Goal: Complete application form

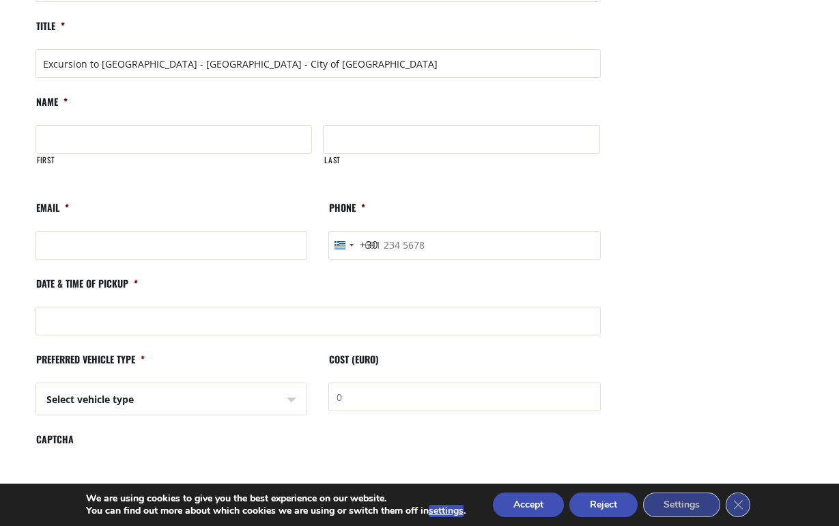
scroll to position [873, 0]
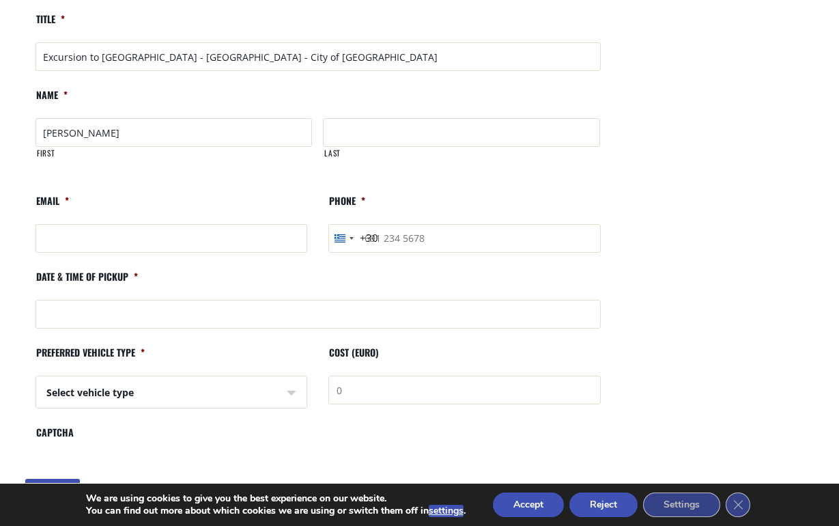
type input "[PERSON_NAME]"
type input "Connick"
type input "[EMAIL_ADDRESS][US_STATE][DOMAIN_NAME]"
click at [594, 224] on input "Phone *" at bounding box center [464, 238] width 272 height 29
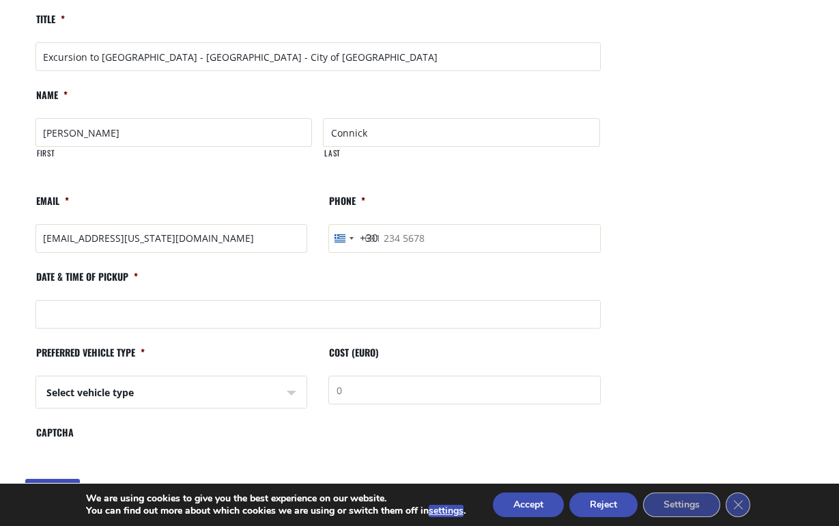
click at [439, 224] on input "Phone *" at bounding box center [464, 238] width 272 height 29
type input "3033586127"
click at [343, 234] on div "[GEOGRAPHIC_DATA] +30" at bounding box center [339, 238] width 11 height 8
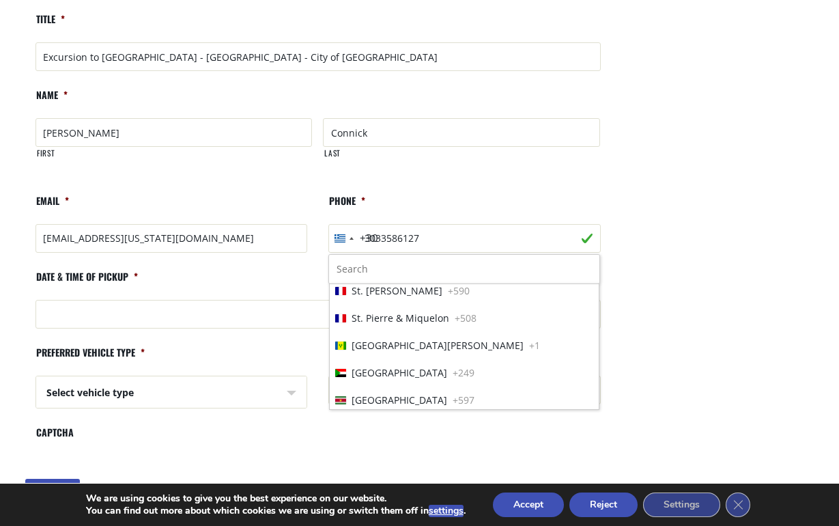
scroll to position [6127, 0]
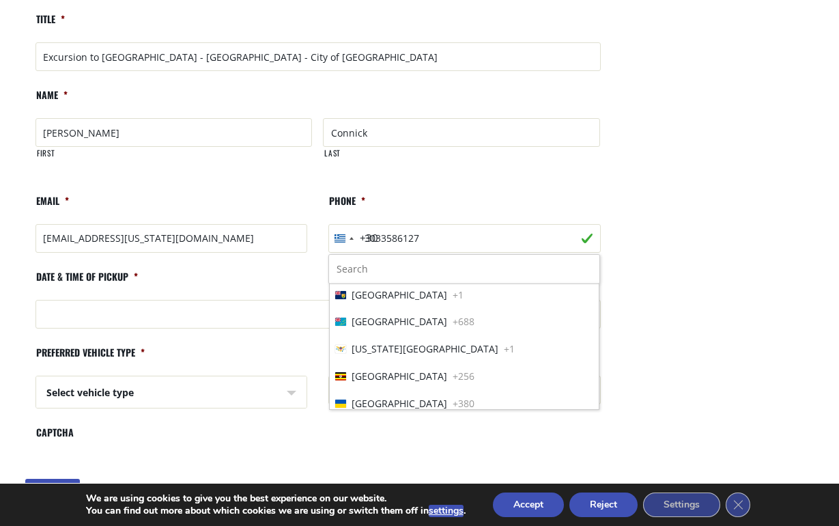
click at [355, 478] on span "[GEOGRAPHIC_DATA]" at bounding box center [400, 485] width 96 height 14
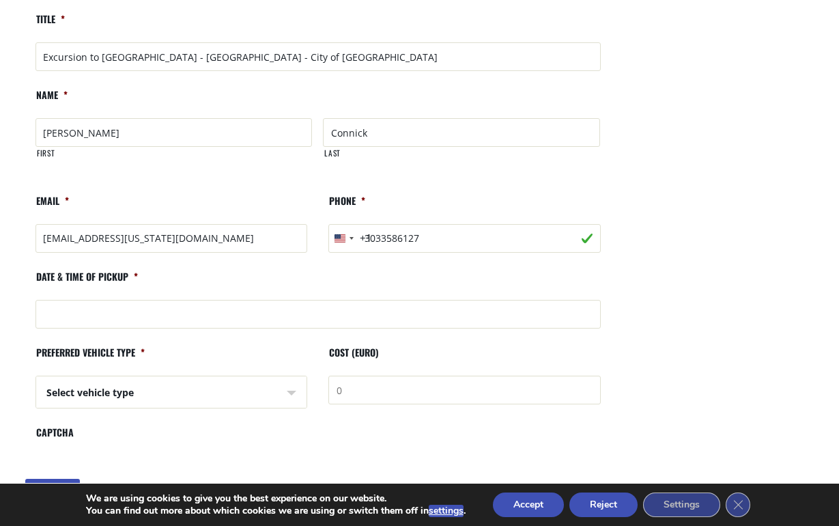
click at [515, 238] on ul "Category * Excursions from Chania port Title * Excursion to [GEOGRAPHIC_DATA] -…" at bounding box center [318, 196] width 586 height 519
click at [147, 300] on input "Date & time of pickup *" at bounding box center [317, 314] width 565 height 29
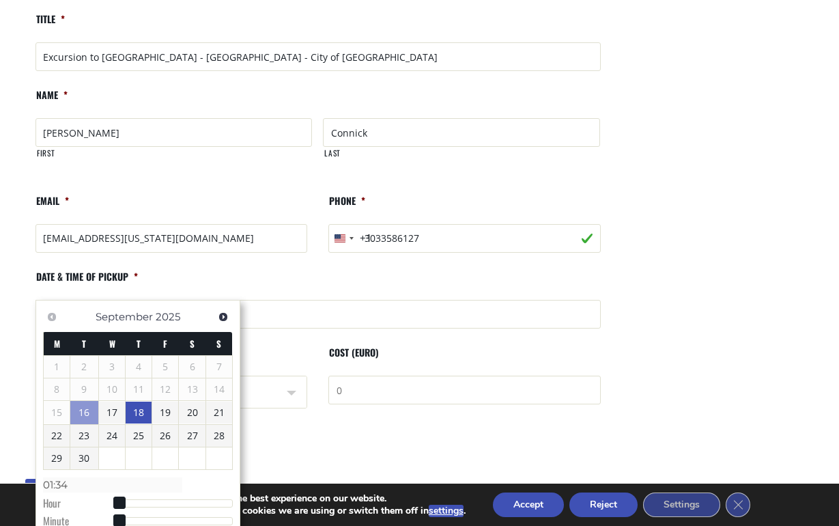
click at [142, 409] on link "18" at bounding box center [139, 412] width 26 height 22
click at [164, 413] on link "19" at bounding box center [165, 412] width 26 height 22
click at [141, 411] on link "18" at bounding box center [139, 412] width 26 height 22
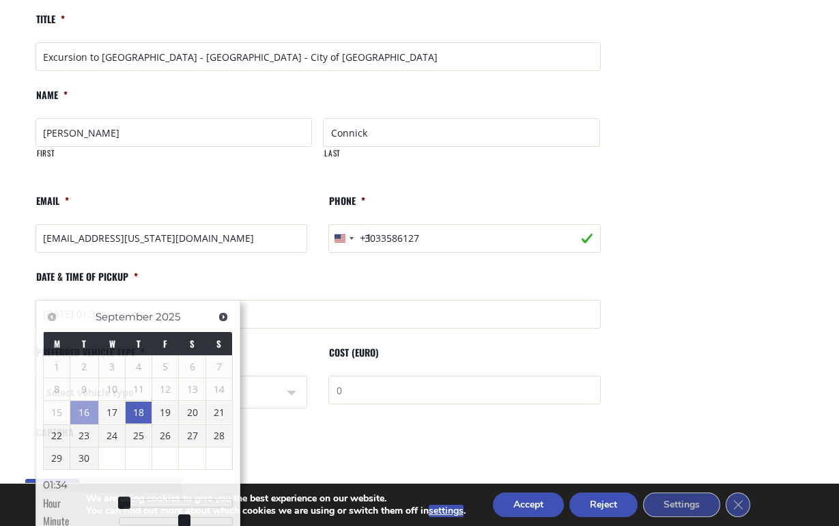
click at [389, 394] on ul "Category * Excursions from Chania port Title * Excursion to [GEOGRAPHIC_DATA] -…" at bounding box center [318, 196] width 586 height 519
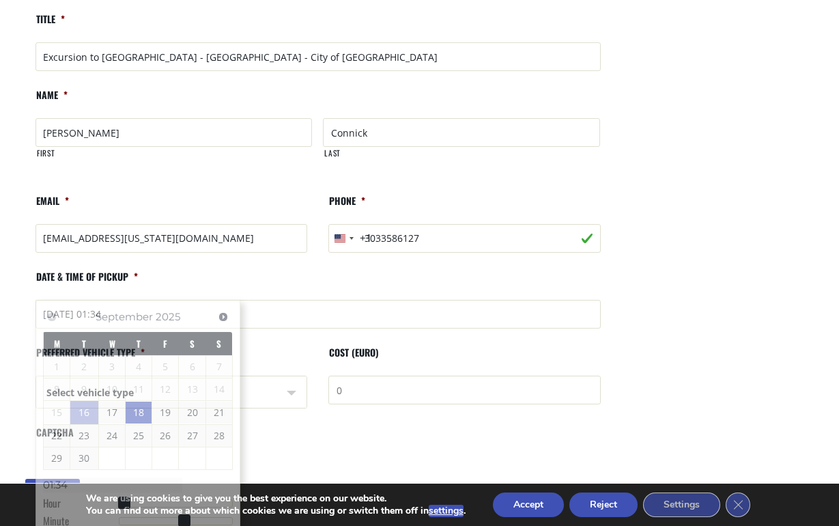
click at [134, 300] on input "[DATE] 01:34" at bounding box center [317, 314] width 565 height 29
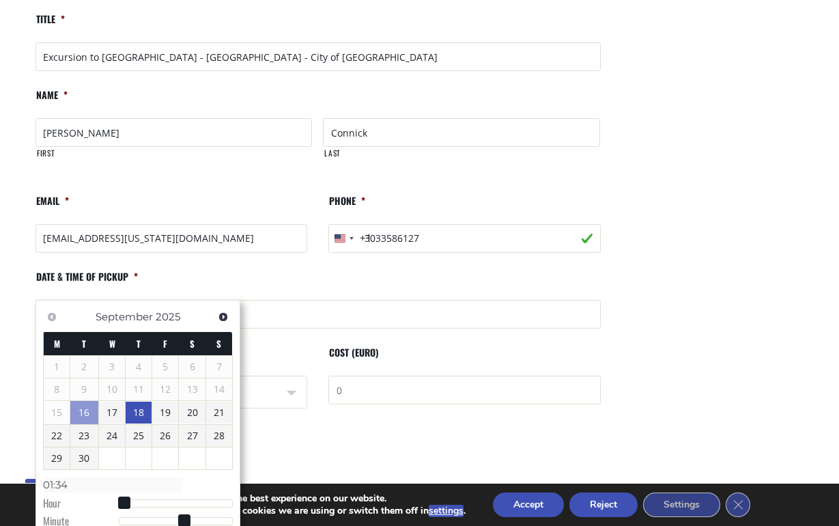
click at [140, 410] on link "18" at bounding box center [139, 412] width 26 height 22
click at [125, 300] on input "[DATE] 01:34" at bounding box center [317, 314] width 565 height 29
click at [223, 317] on span "Next" at bounding box center [223, 316] width 11 height 11
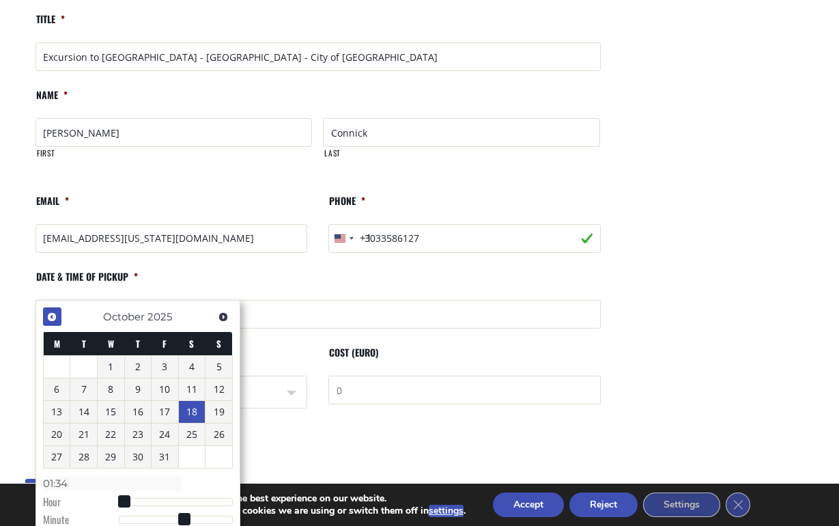
click at [51, 320] on span "Previous" at bounding box center [51, 316] width 11 height 11
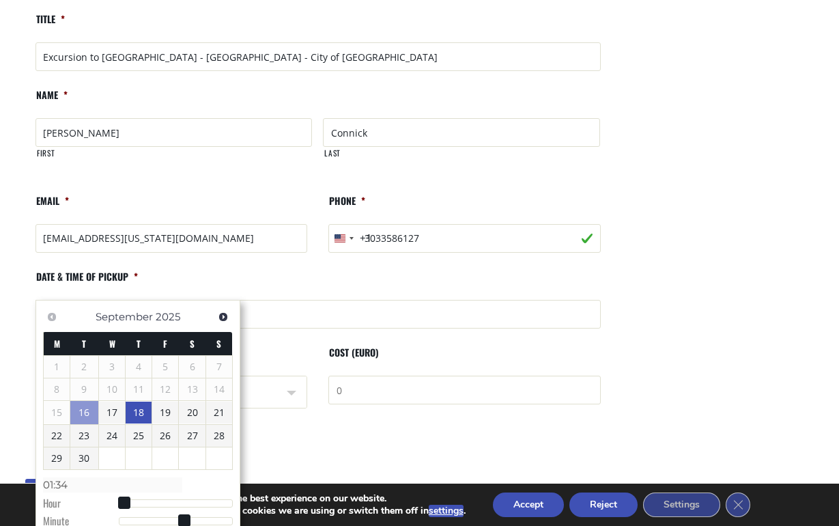
click at [136, 407] on link "18" at bounding box center [139, 412] width 26 height 22
type input "[DATE] 01:34"
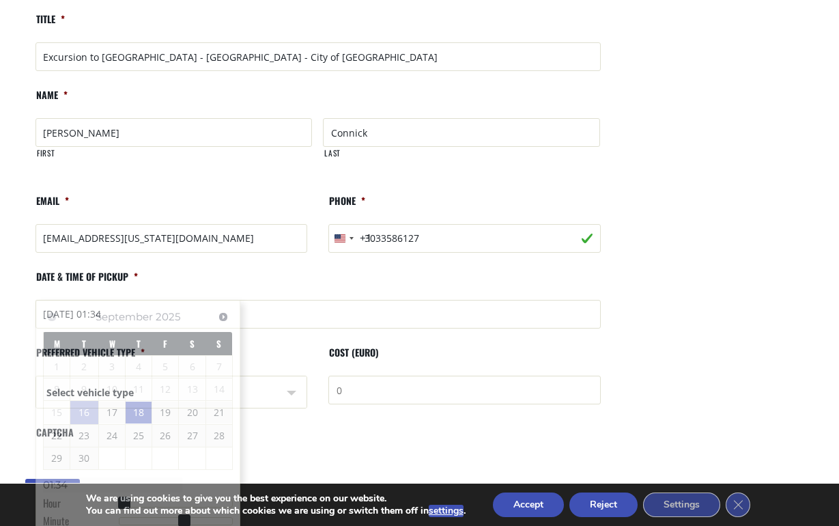
click at [281, 346] on li "Preferred vehicle type * Select vehicle type Select vehicle type Taxi (4 passen…" at bounding box center [171, 380] width 293 height 69
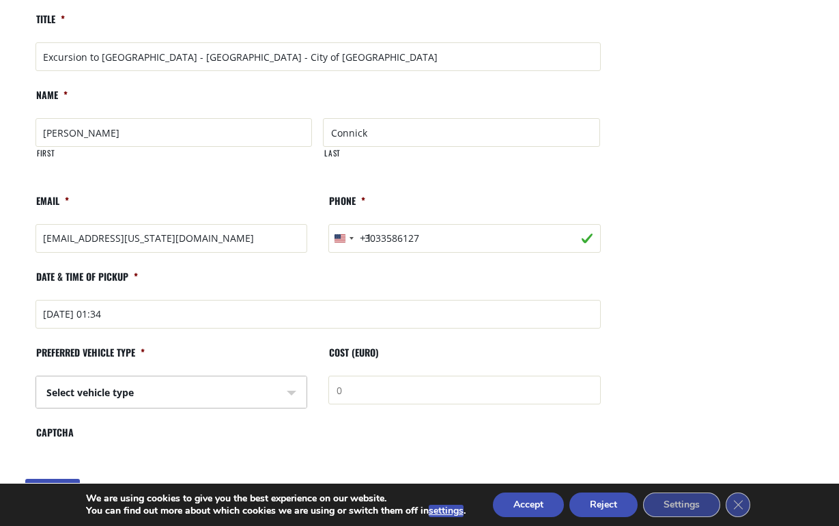
select select "540"
type input "320€"
click at [46, 478] on input "Submit" at bounding box center [52, 492] width 55 height 29
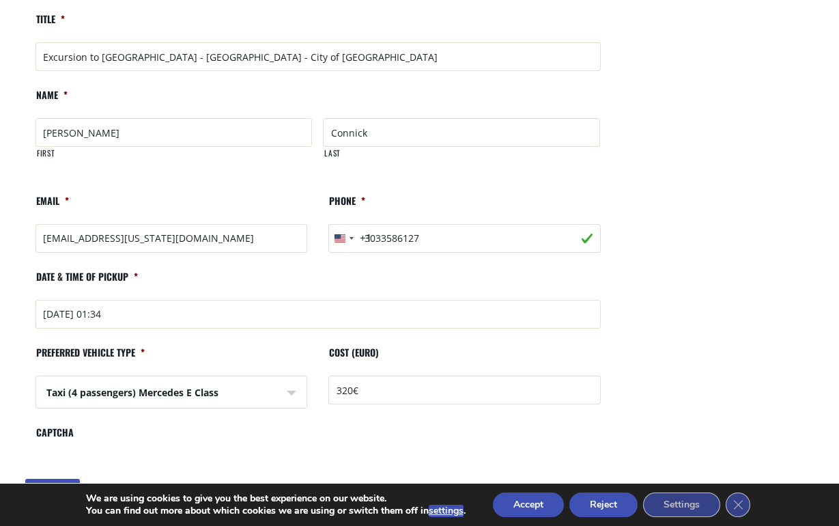
click at [534, 504] on button "Accept" at bounding box center [528, 504] width 71 height 25
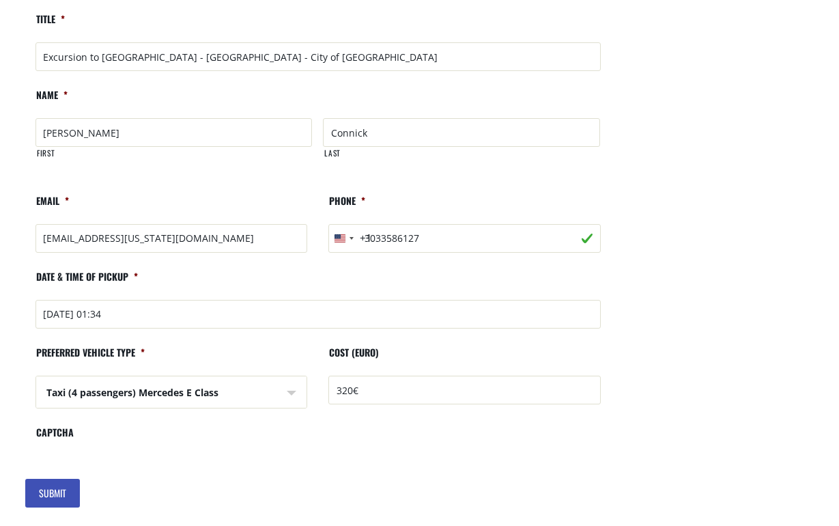
click at [53, 478] on input "Submit" at bounding box center [52, 492] width 55 height 29
click at [59, 478] on input "Submit" at bounding box center [52, 492] width 55 height 29
click at [59, 426] on label "CAPTCHA" at bounding box center [54, 438] width 38 height 24
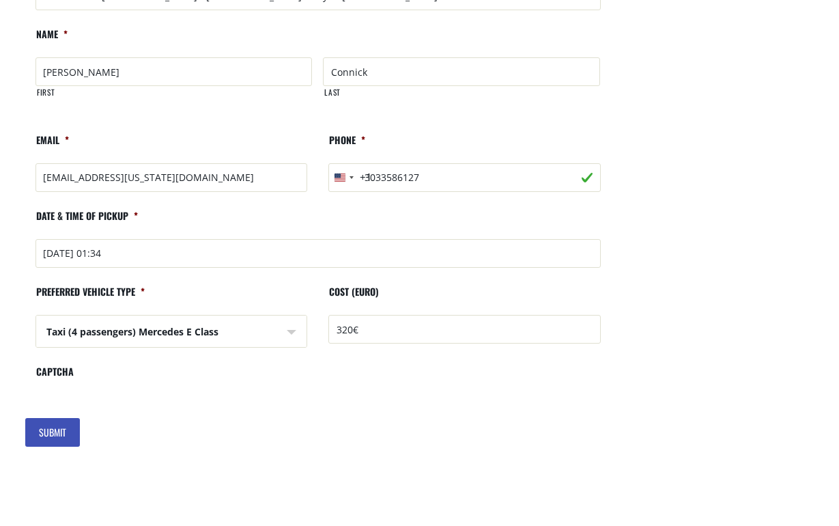
scroll to position [932, 0]
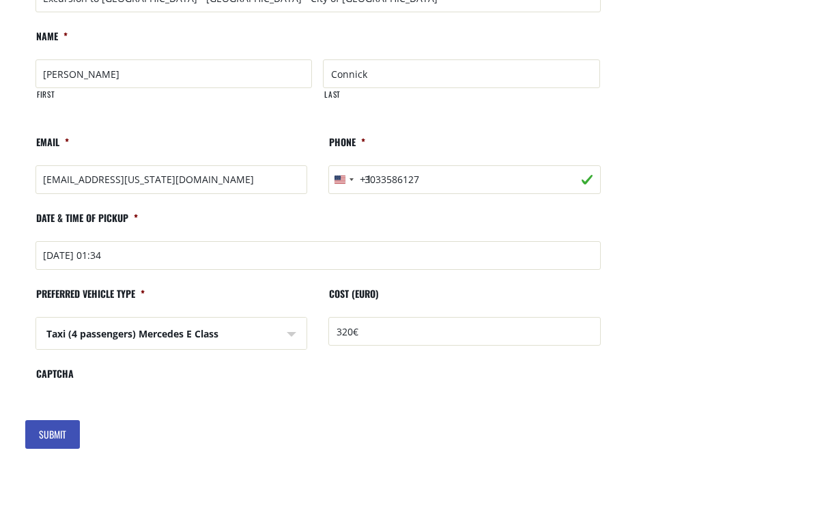
click at [158, 431] on div "Book your Excursion Category * Excursions from [GEOGRAPHIC_DATA] port Title * E…" at bounding box center [318, 134] width 586 height 688
click at [157, 427] on div "Book your Excursion Category * Excursions from [GEOGRAPHIC_DATA] port Title * E…" at bounding box center [318, 134] width 586 height 688
click at [60, 420] on input "Submit" at bounding box center [52, 434] width 55 height 29
click at [132, 377] on form "Category * Excursions from Chania port Title * Excursion to [GEOGRAPHIC_DATA] -…" at bounding box center [318, 167] width 586 height 577
click at [52, 420] on input "Submit" at bounding box center [52, 434] width 55 height 29
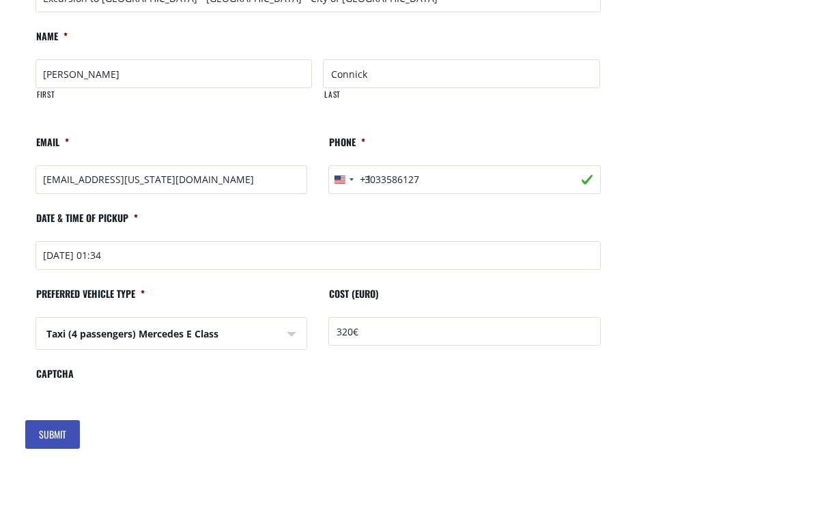
click at [135, 210] on span "*" at bounding box center [136, 217] width 4 height 14
click at [135, 241] on input "[DATE] 01:34" at bounding box center [317, 255] width 565 height 29
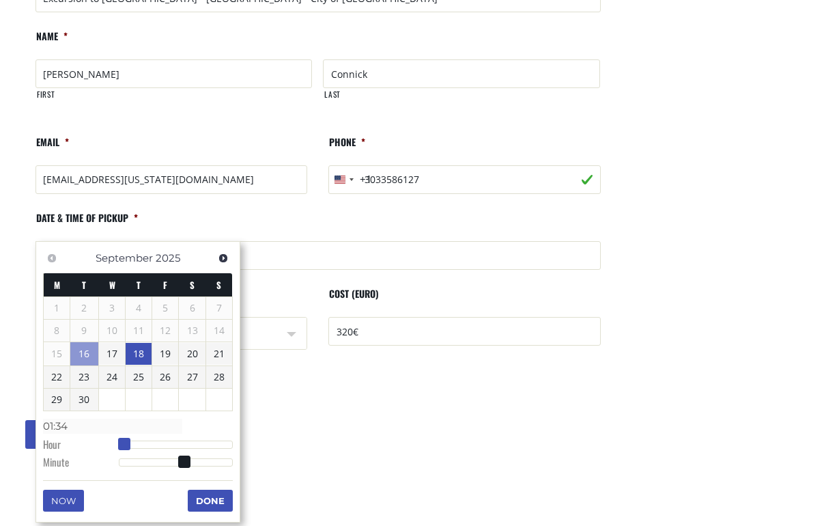
type input "[DATE] 02:34"
type input "02:34"
type input "[DATE] 03:34"
type input "03:34"
type input "[DATE] 04:34"
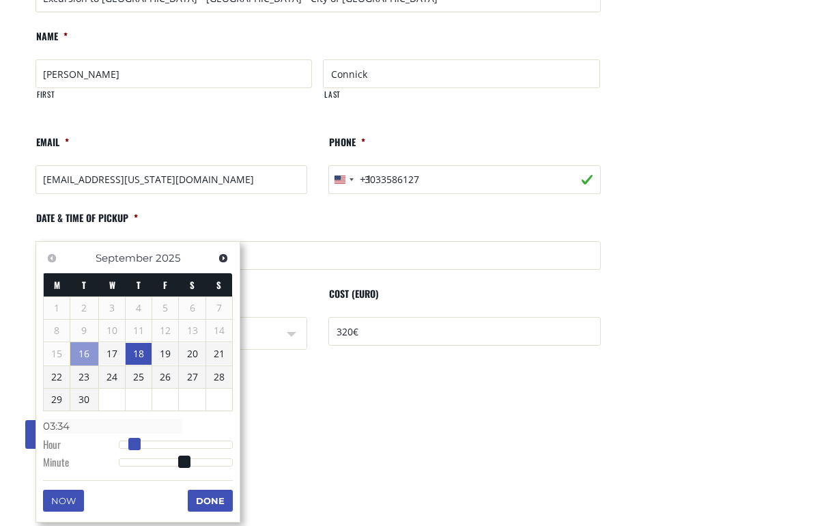
type input "04:34"
type input "[DATE] 05:34"
type input "05:34"
type input "[DATE] 06:34"
type input "06:34"
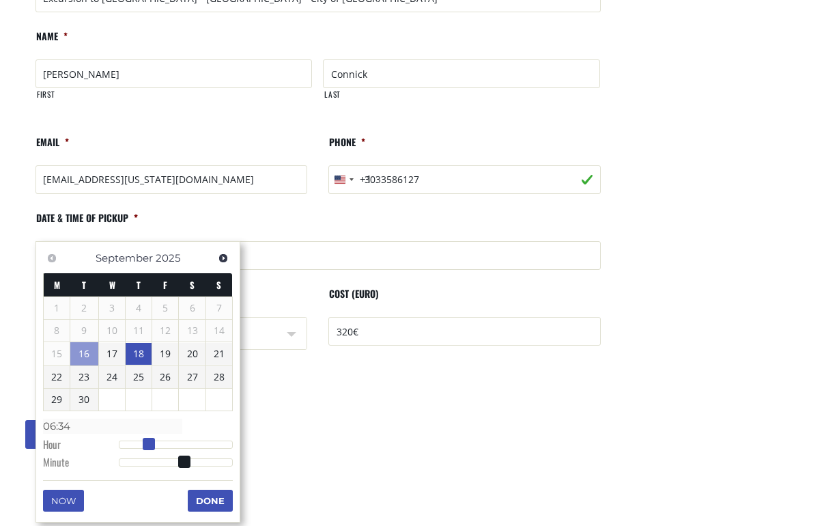
type input "[DATE] 07:34"
type input "07:34"
type input "[DATE] 08:34"
type input "08:34"
type input "[DATE] 09:34"
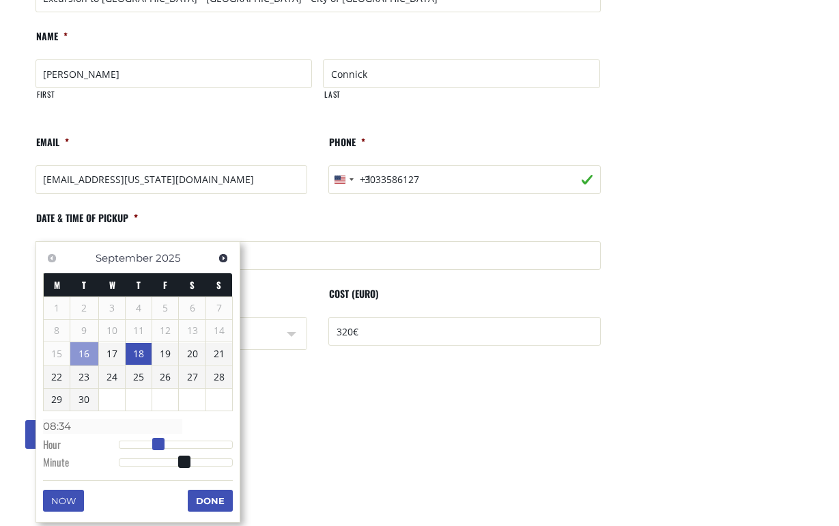
type input "09:34"
type input "[DATE] 08:34"
type input "08:34"
type input "[DATE] 07:34"
type input "07:34"
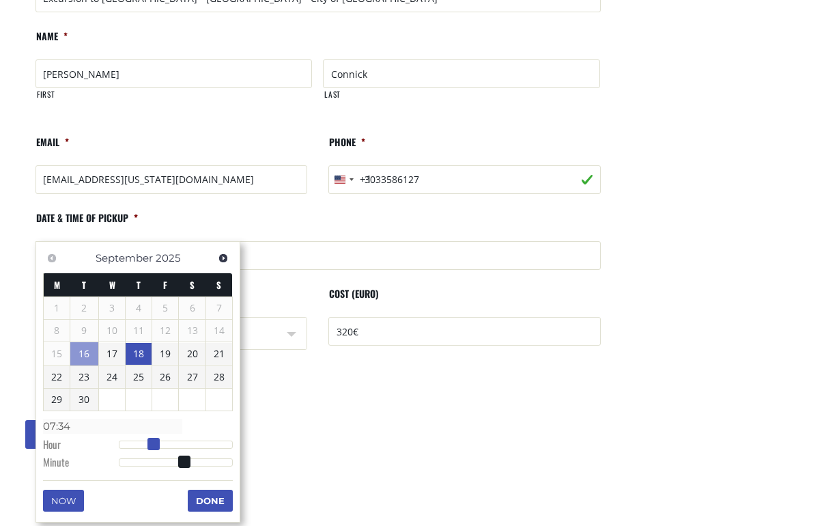
type input "[DATE] 06:34"
type input "06:34"
type input "[DATE] 07:34"
type input "07:34"
type input "[DATE] 06:34"
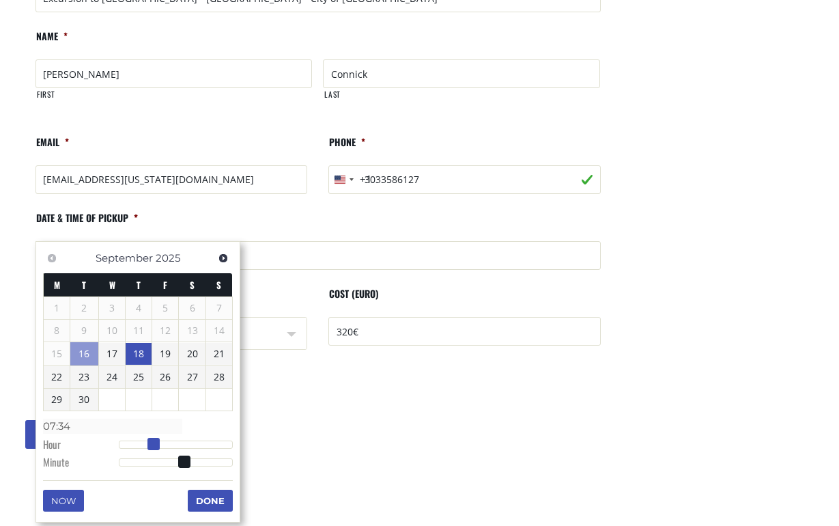
type input "06:34"
type input "[DATE] 07:34"
type input "07:34"
type input "[DATE] 08:34"
type input "08:34"
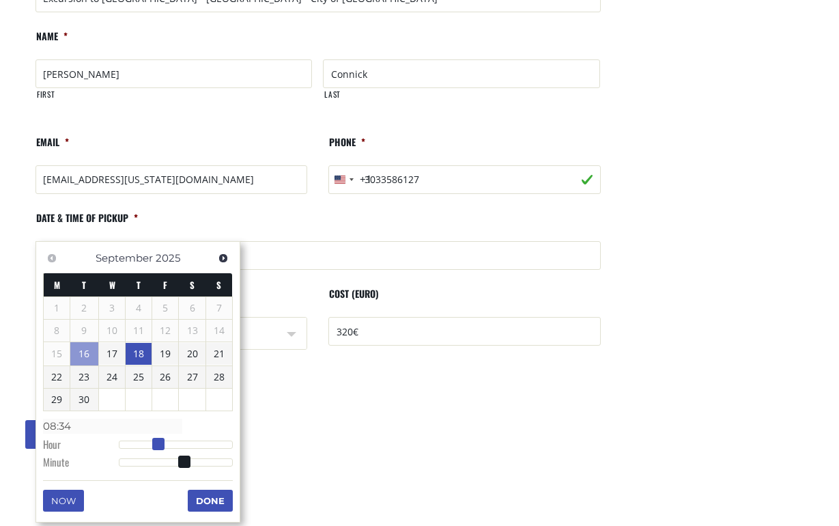
type input "[DATE] 07:34"
type input "07:34"
drag, startPoint x: 124, startPoint y: 440, endPoint x: 154, endPoint y: 444, distance: 29.6
click at [154, 444] on span at bounding box center [153, 444] width 12 height 12
click at [208, 498] on button "Done" at bounding box center [210, 500] width 45 height 22
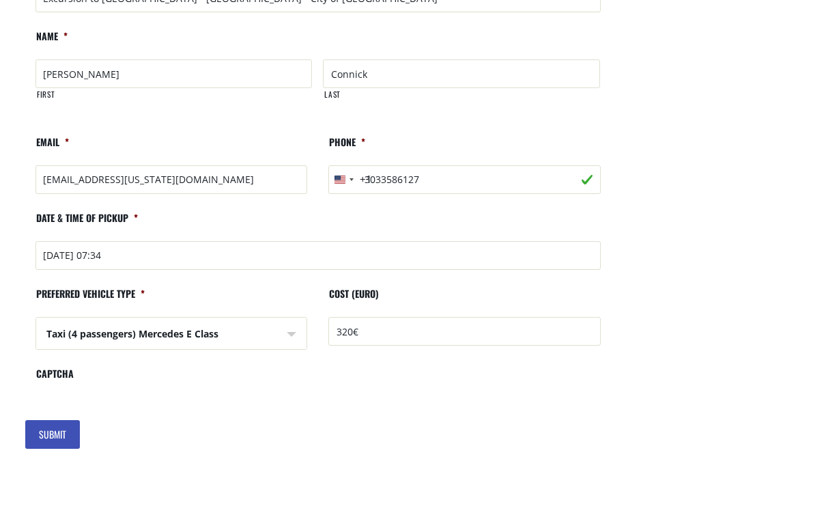
click at [41, 420] on input "Submit" at bounding box center [52, 434] width 55 height 29
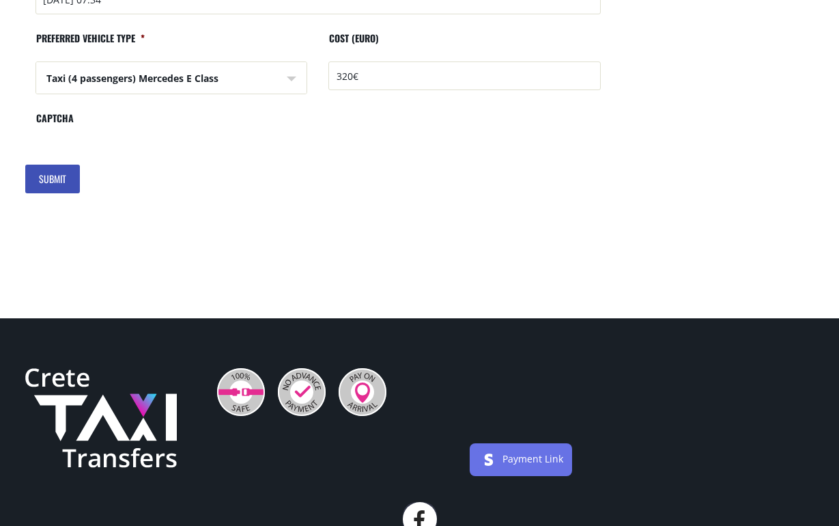
scroll to position [1197, 0]
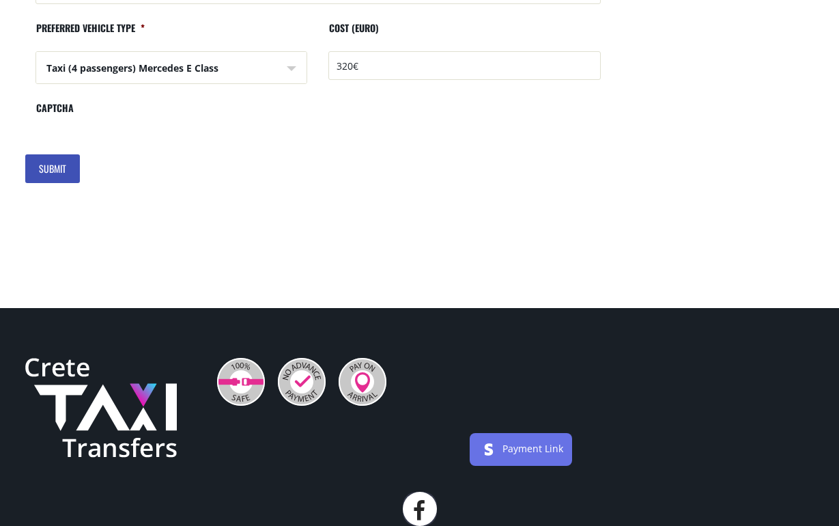
click at [44, 154] on input "Submit" at bounding box center [52, 168] width 55 height 29
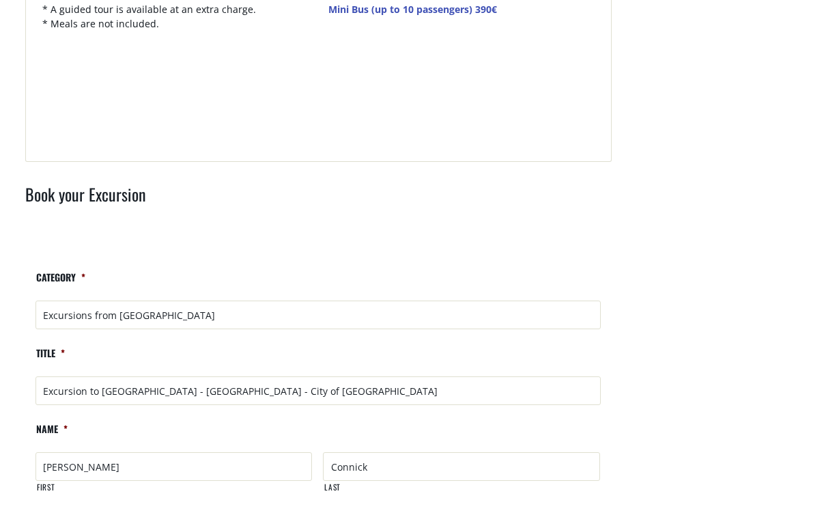
scroll to position [539, 0]
